Goal: Task Accomplishment & Management: Manage account settings

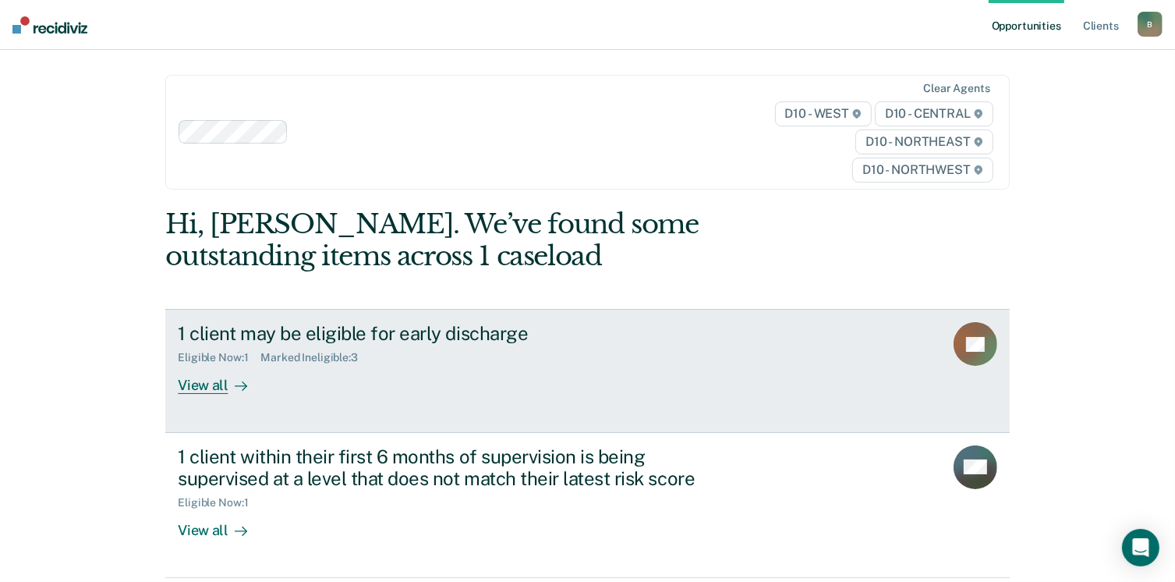
click at [218, 390] on div "View all" at bounding box center [221, 379] width 87 height 30
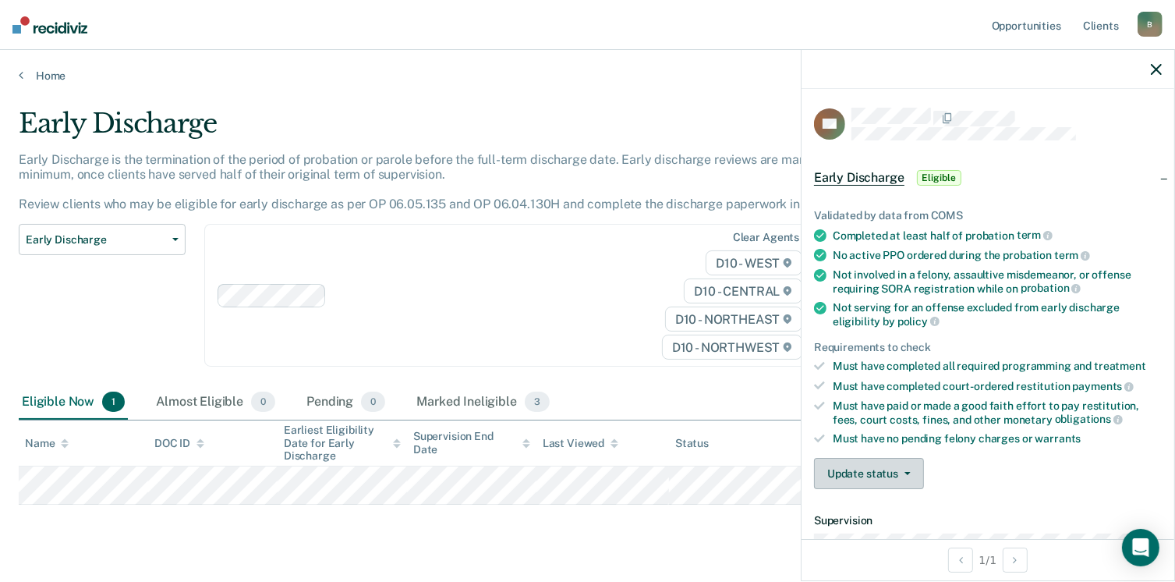
click at [897, 464] on button "Update status" at bounding box center [869, 473] width 110 height 31
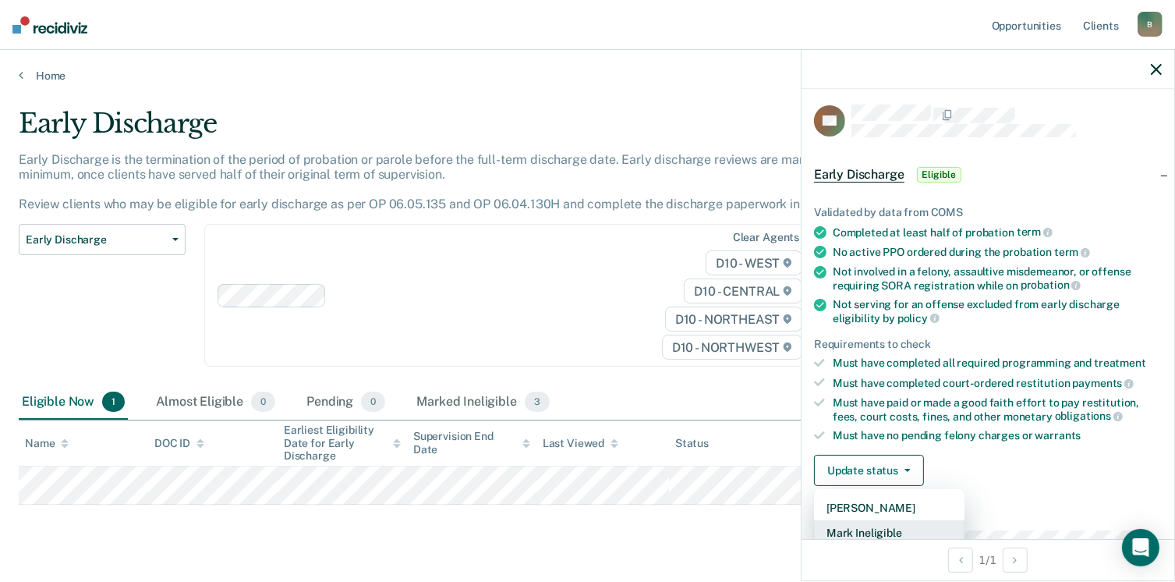
click at [882, 533] on button "Mark Ineligible" at bounding box center [889, 532] width 150 height 25
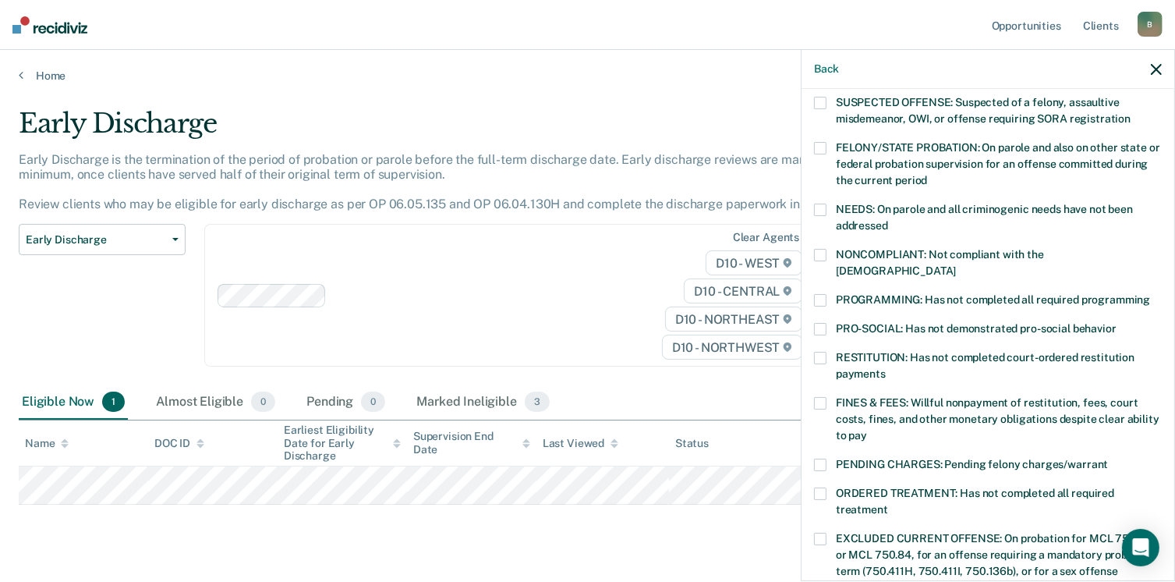
scroll to position [165, 0]
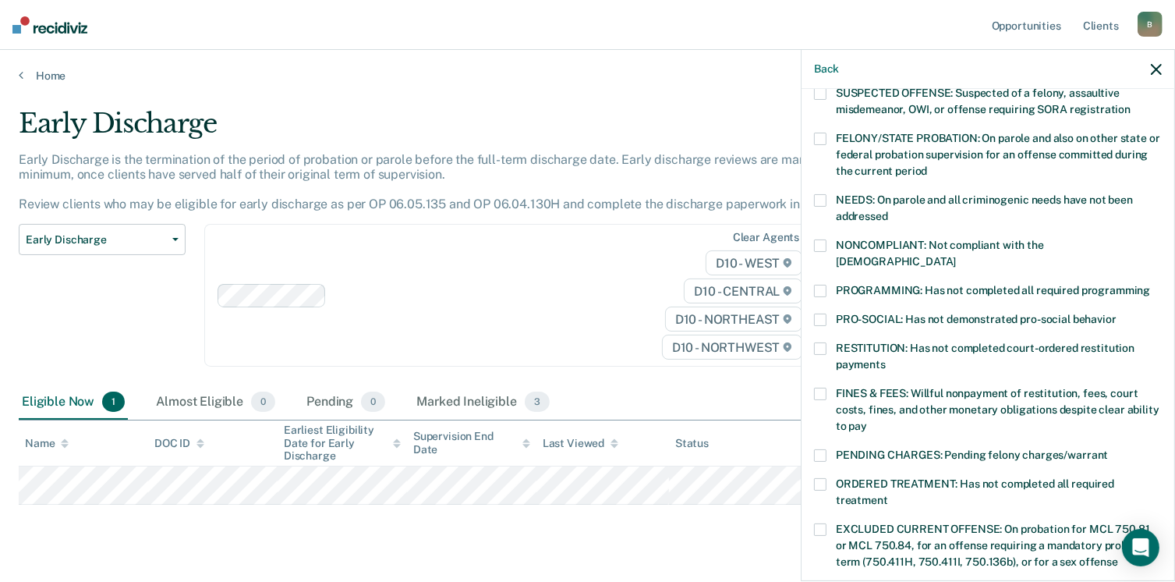
click at [820, 449] on label "PENDING CHARGES: Pending felony charges/warrant" at bounding box center [988, 457] width 348 height 16
click at [1108, 449] on input "PENDING CHARGES: Pending felony charges/warrant" at bounding box center [1108, 449] width 0 height 0
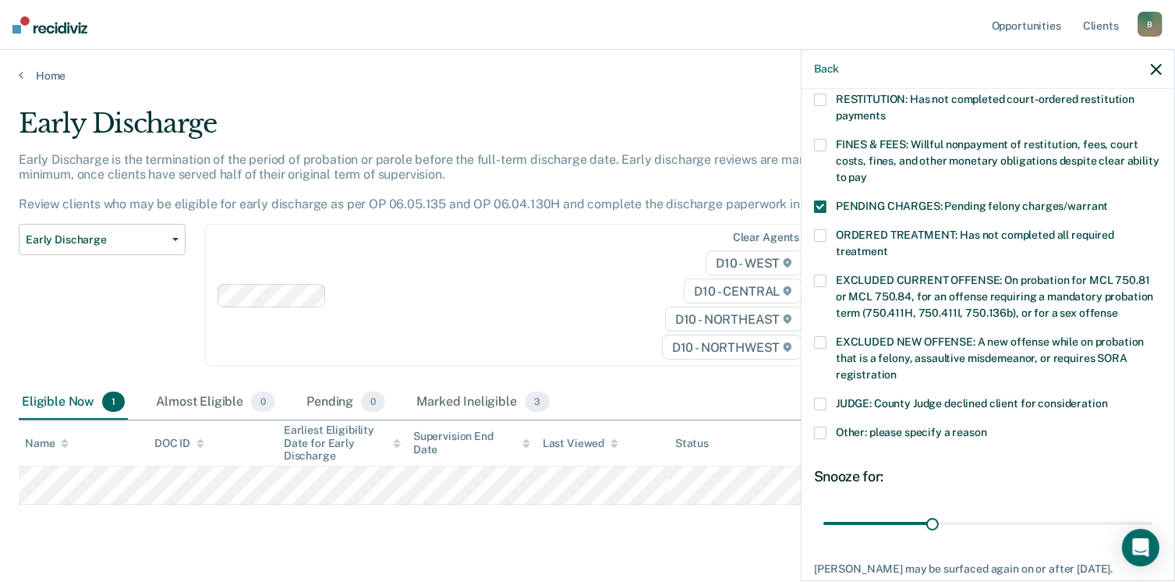
scroll to position [491, 0]
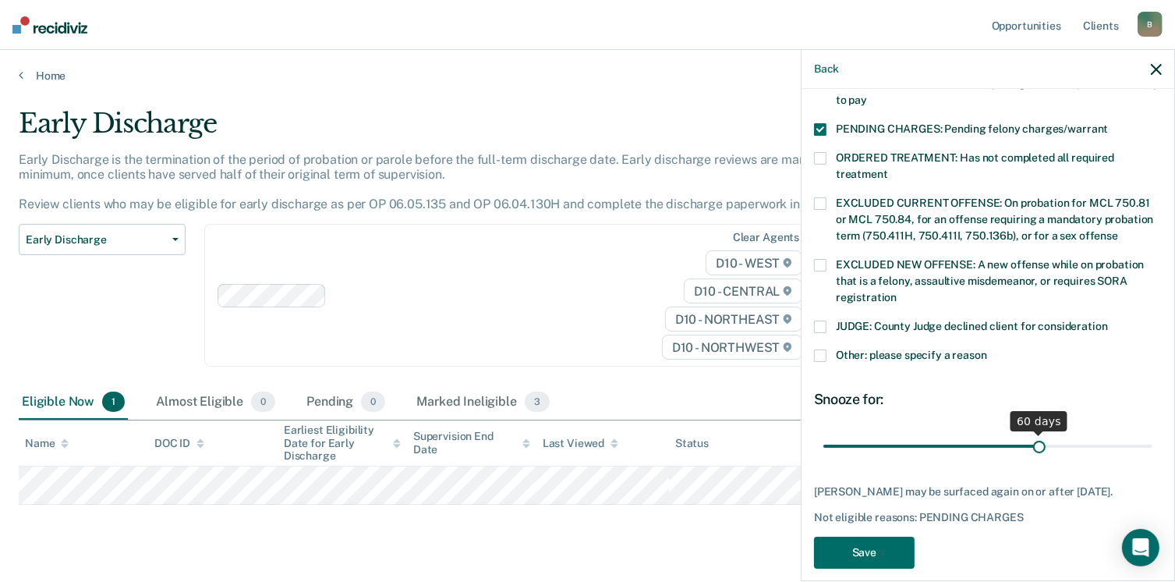
drag, startPoint x: 929, startPoint y: 426, endPoint x: 1030, endPoint y: 426, distance: 101.4
type input "60"
click at [1030, 433] on input "range" at bounding box center [987, 446] width 329 height 27
click at [879, 542] on button "Save" at bounding box center [864, 552] width 101 height 32
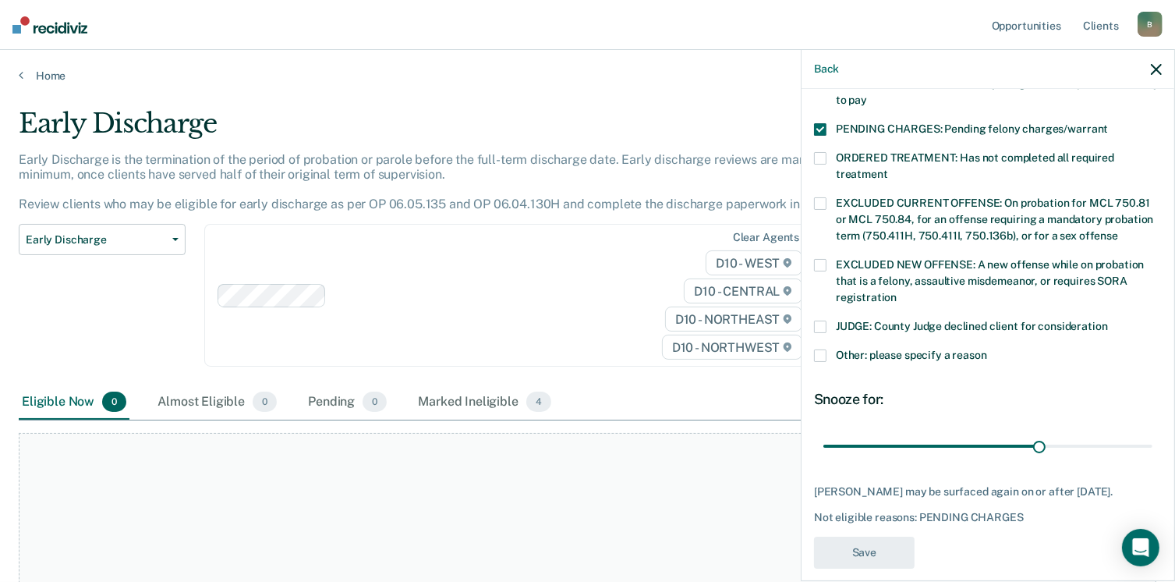
scroll to position [419, 0]
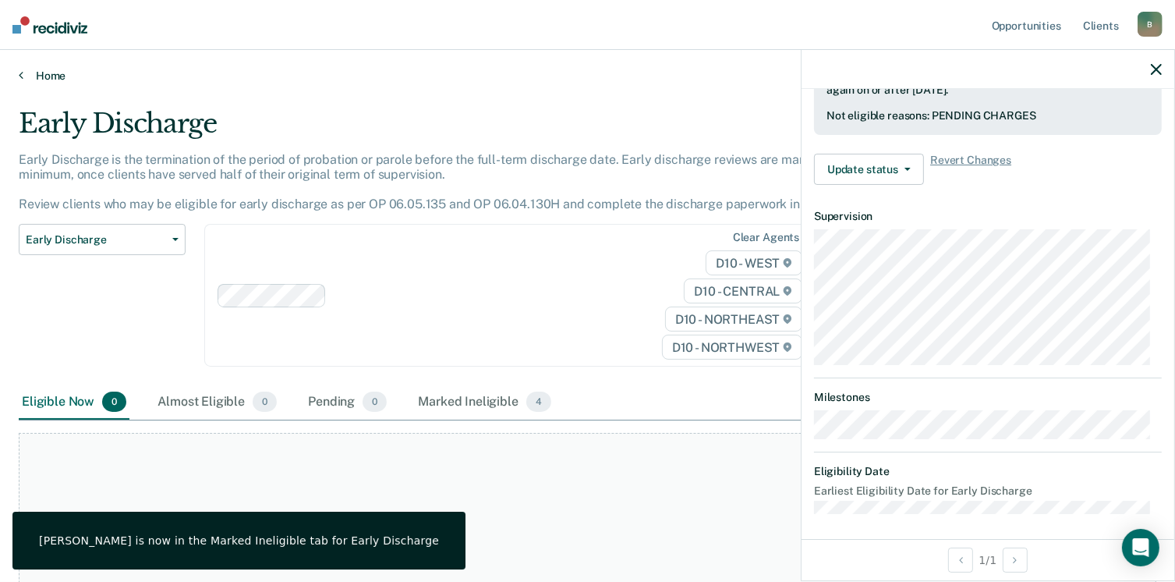
click at [23, 75] on link "Home" at bounding box center [588, 76] width 1138 height 14
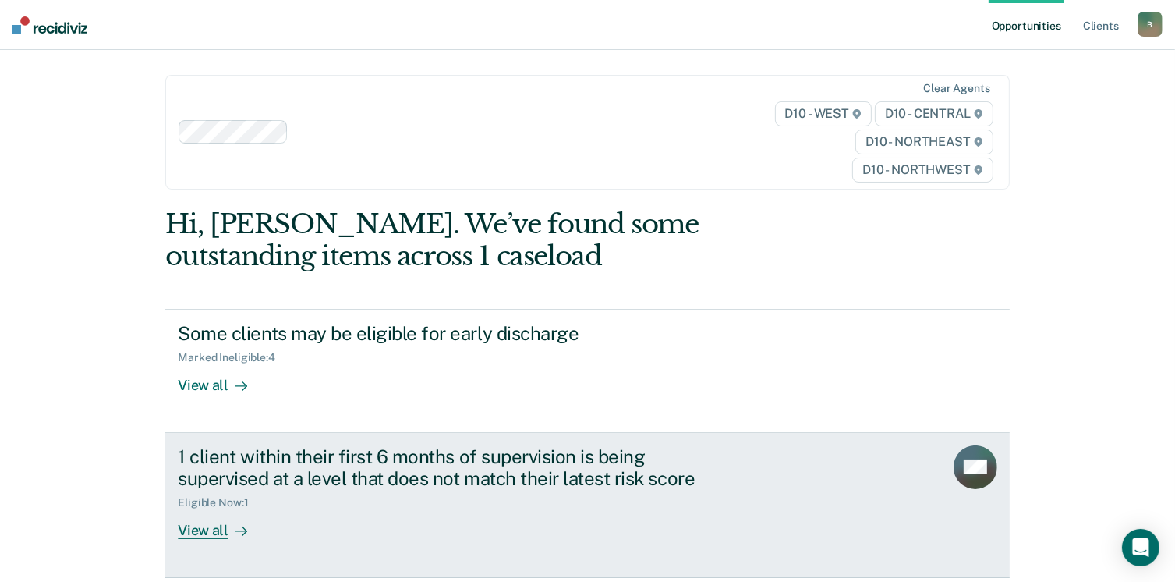
click at [186, 530] on div "View all" at bounding box center [221, 524] width 87 height 30
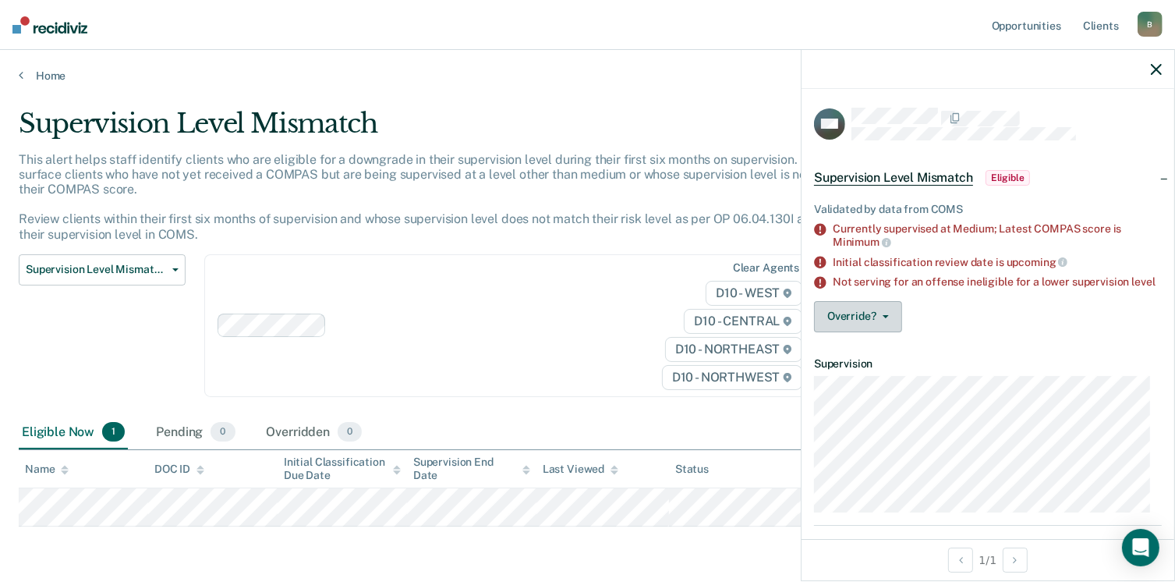
click at [885, 318] on icon "button" at bounding box center [886, 316] width 6 height 3
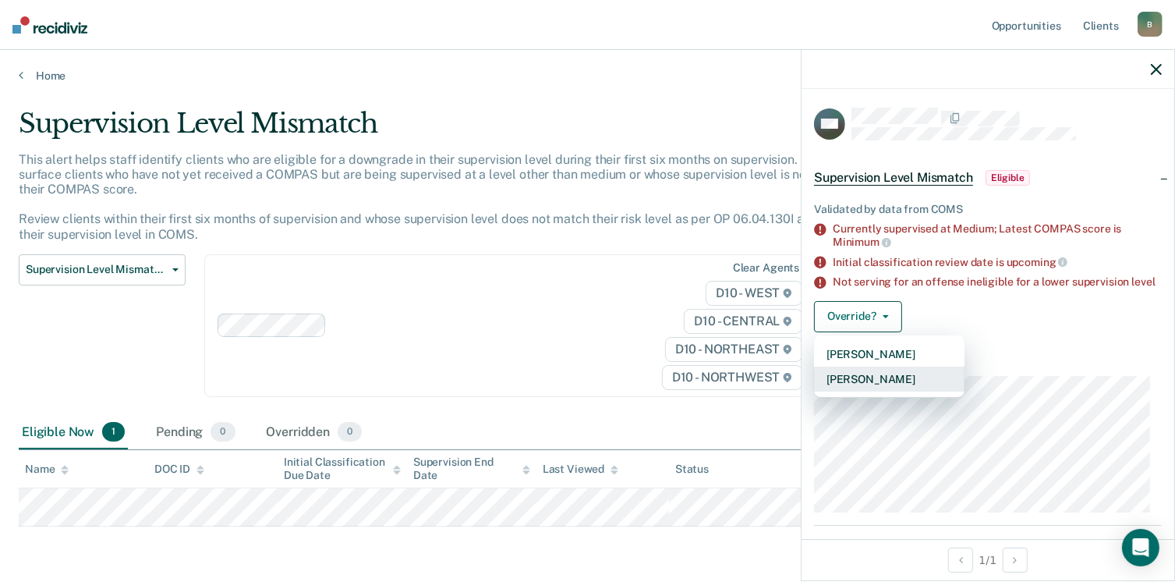
click at [873, 388] on button "[PERSON_NAME]" at bounding box center [889, 378] width 150 height 25
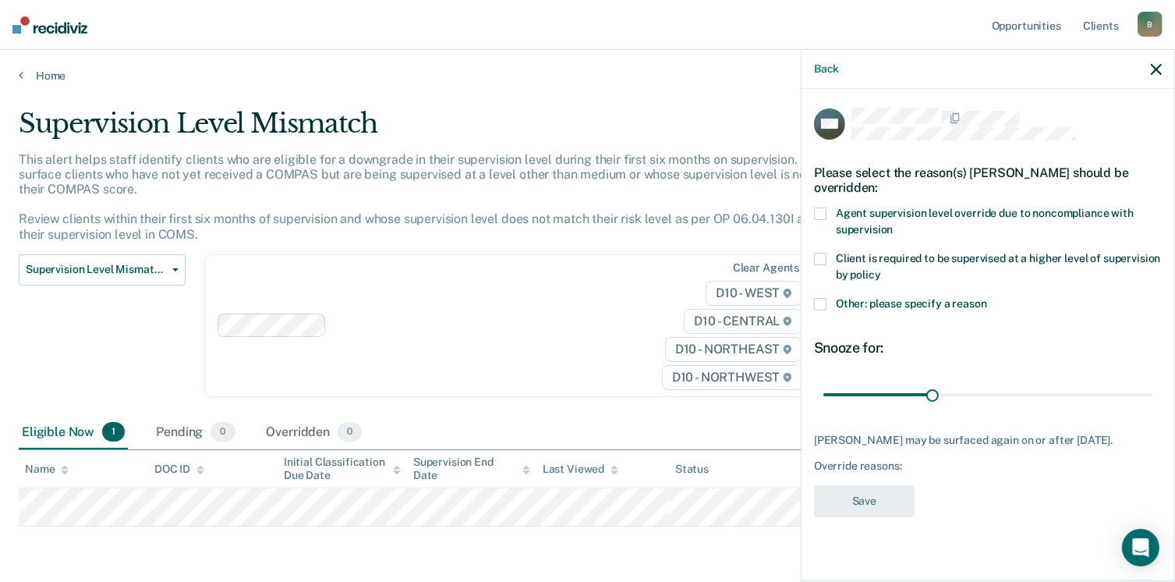
click at [820, 307] on span at bounding box center [820, 304] width 12 height 12
click at [987, 298] on input "Other: please specify a reason" at bounding box center [987, 298] width 0 height 0
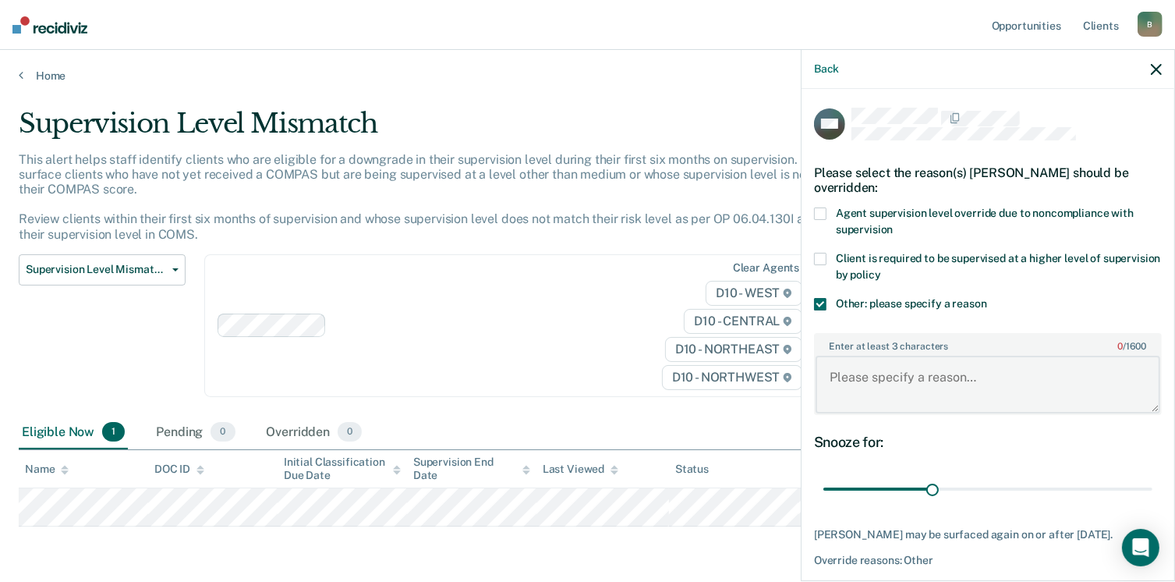
click at [848, 372] on textarea "Enter at least 3 characters 0 / 1600" at bounding box center [988, 385] width 345 height 58
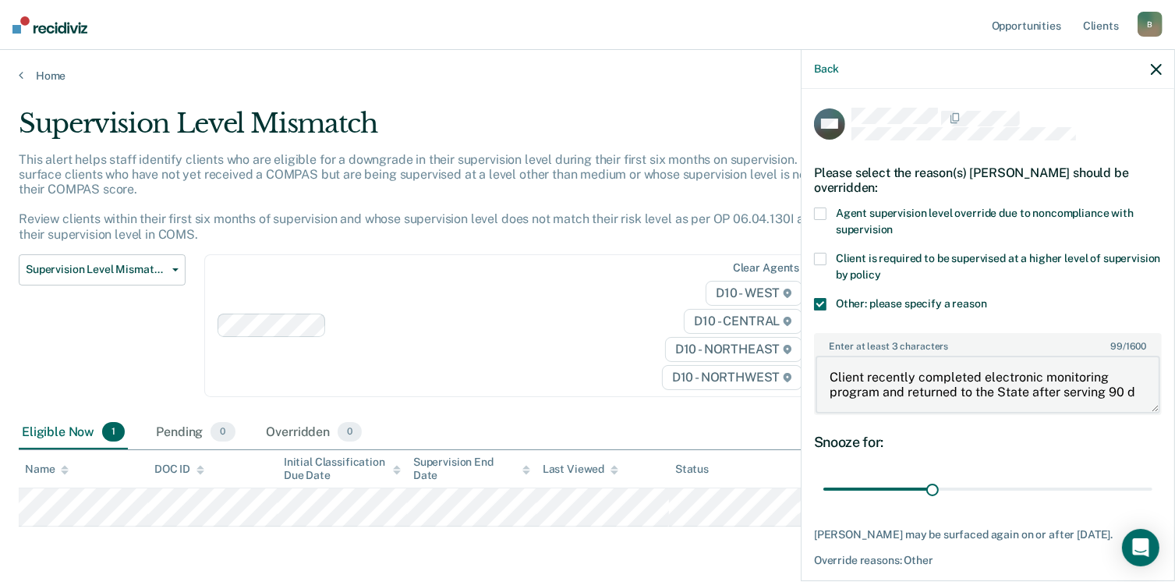
scroll to position [3, 0]
type textarea "Client recently completed electronic monitoring program and returned to the Sta…"
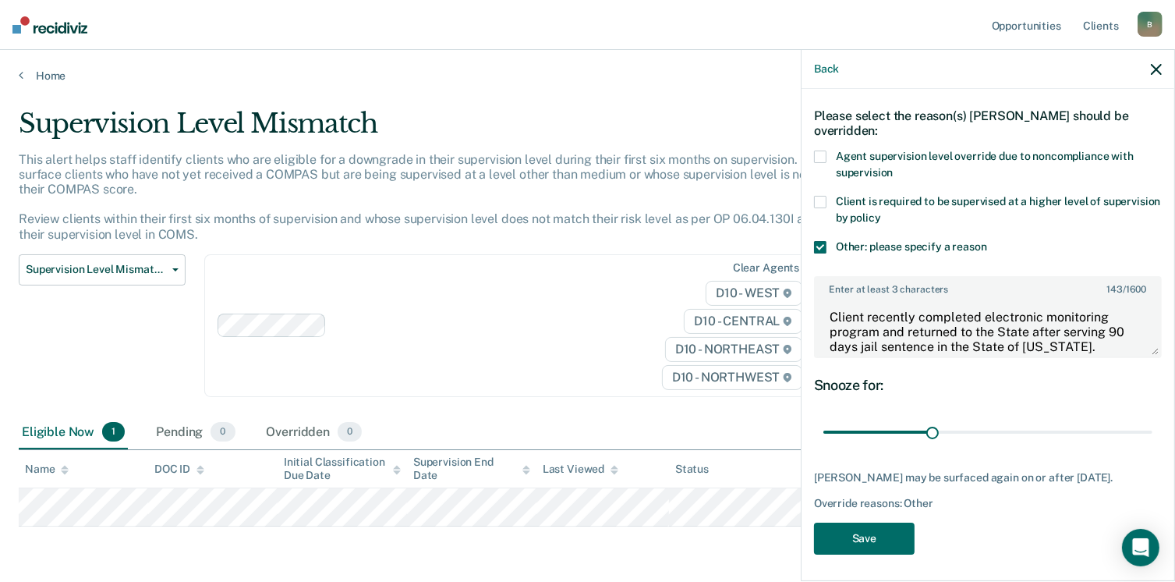
scroll to position [58, 0]
click at [866, 530] on button "Save" at bounding box center [864, 538] width 101 height 32
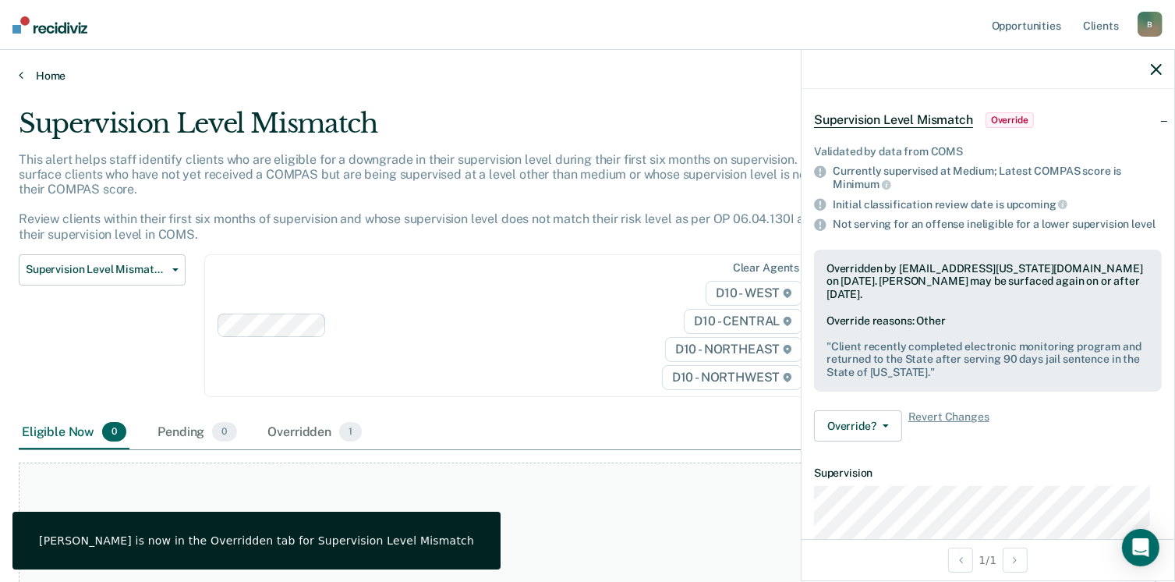
click at [22, 77] on icon at bounding box center [21, 75] width 5 height 12
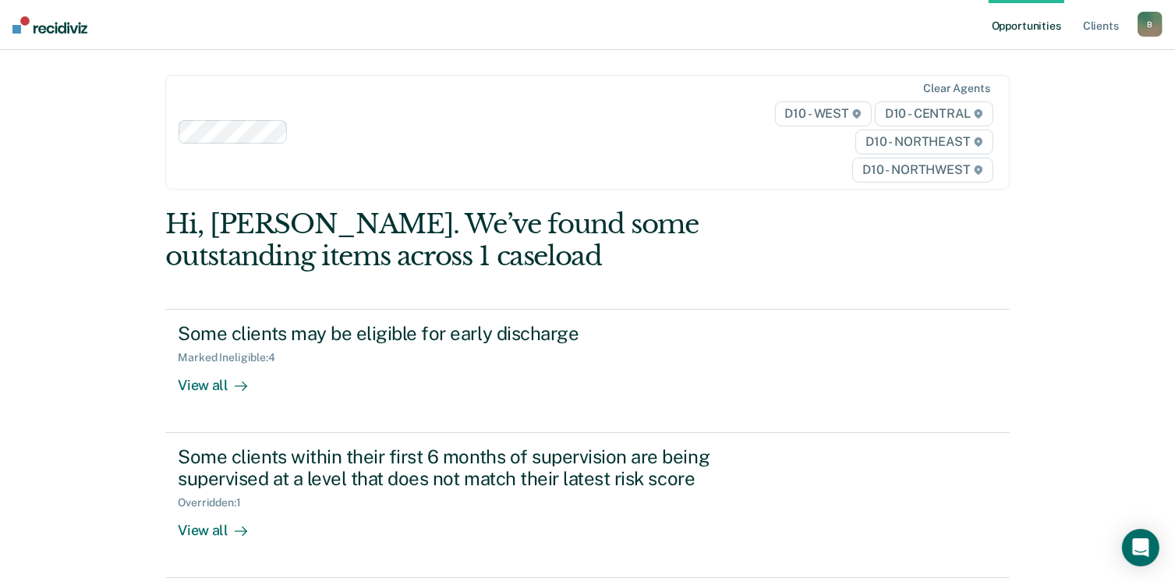
click at [1144, 23] on div "B" at bounding box center [1150, 24] width 25 height 25
click at [1046, 106] on link "Log Out" at bounding box center [1087, 102] width 126 height 13
